Goal: Feedback & Contribution: Submit feedback/report problem

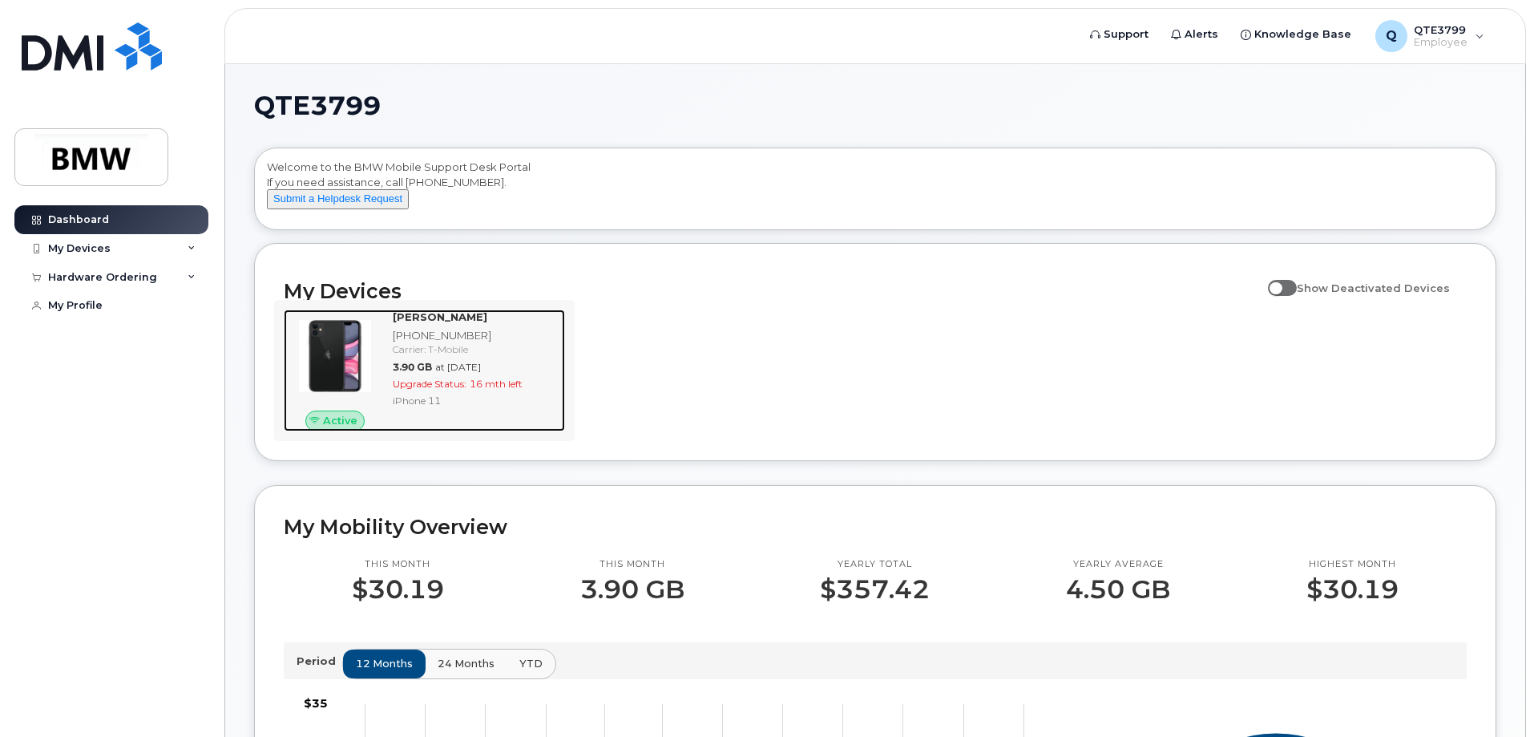
click at [511, 343] on div "[PHONE_NUMBER]" at bounding box center [476, 335] width 166 height 15
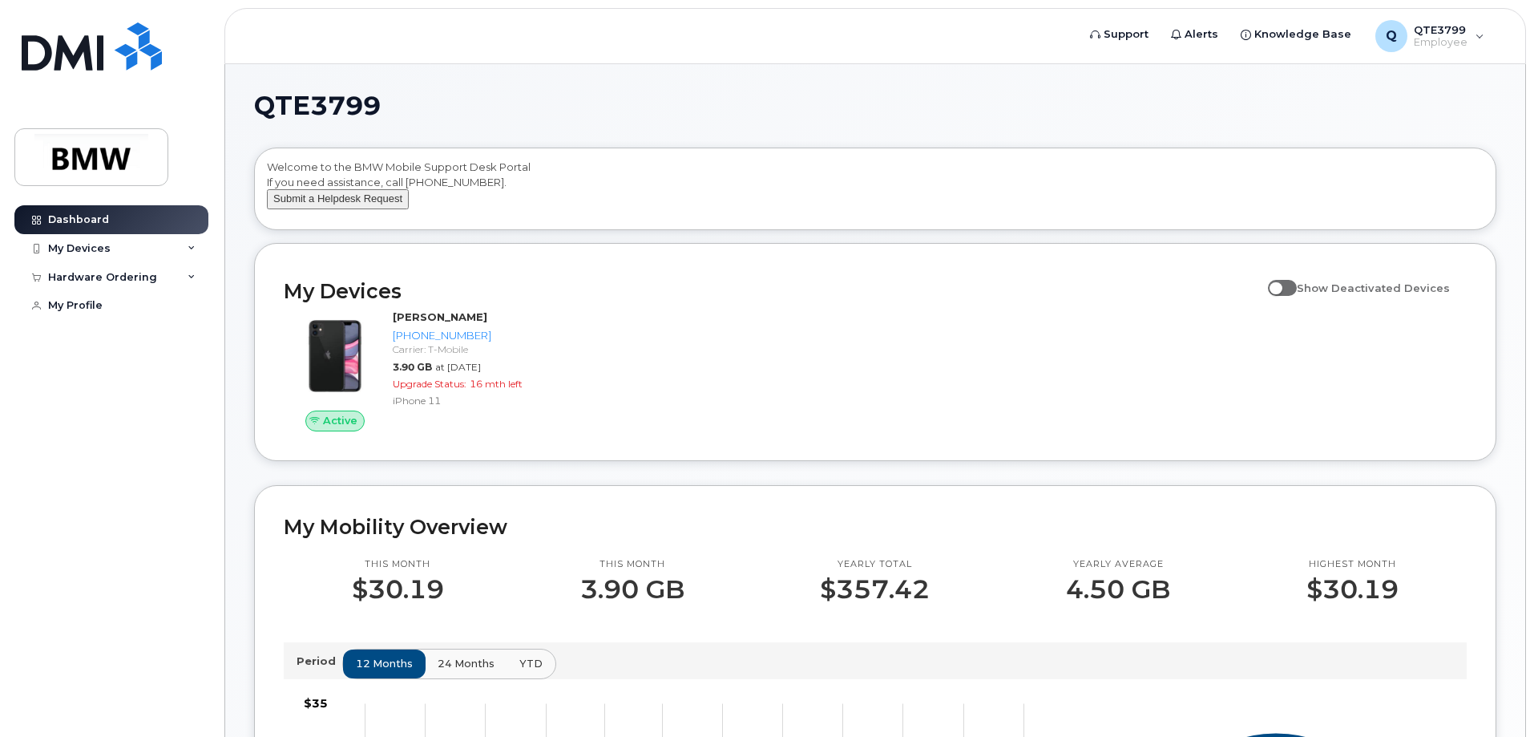
click at [372, 209] on button "Submit a Helpdesk Request" at bounding box center [338, 199] width 142 height 20
click at [354, 209] on button "Submit a Helpdesk Request" at bounding box center [338, 199] width 142 height 20
